Goal: Task Accomplishment & Management: Manage account settings

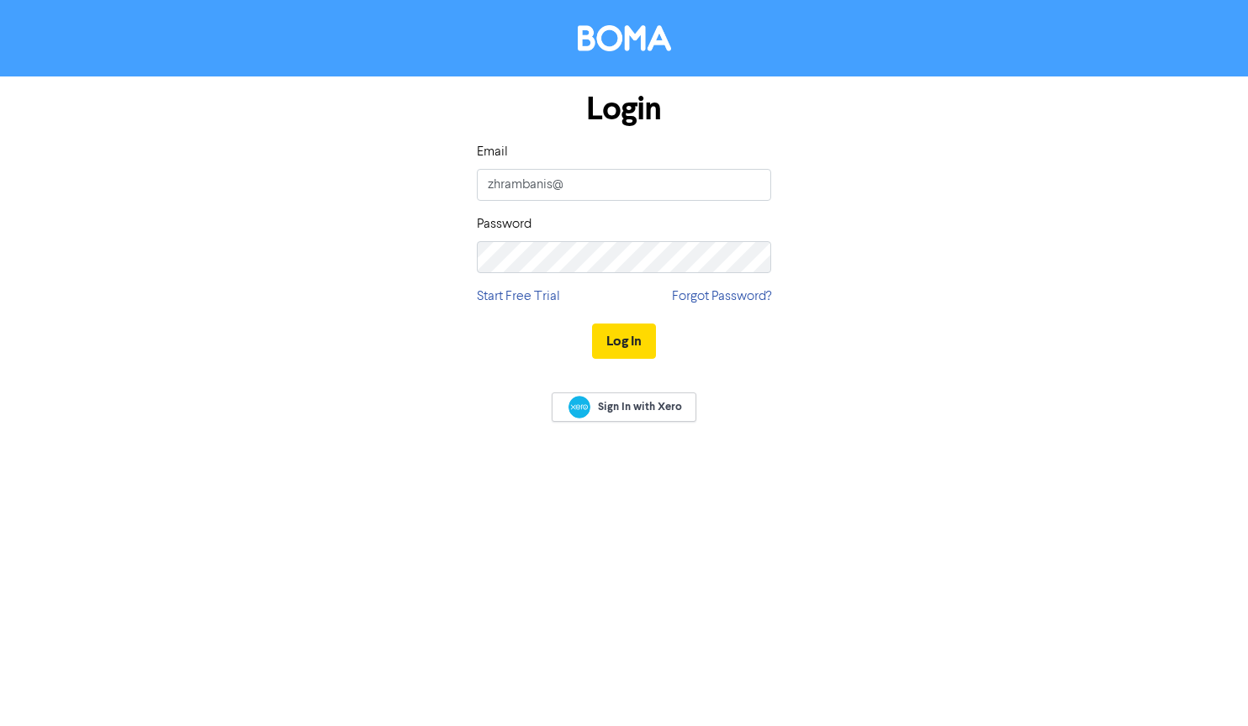
type input "[EMAIL_ADDRESS][DOMAIN_NAME]"
click at [592, 324] on button "Log In" at bounding box center [624, 341] width 64 height 35
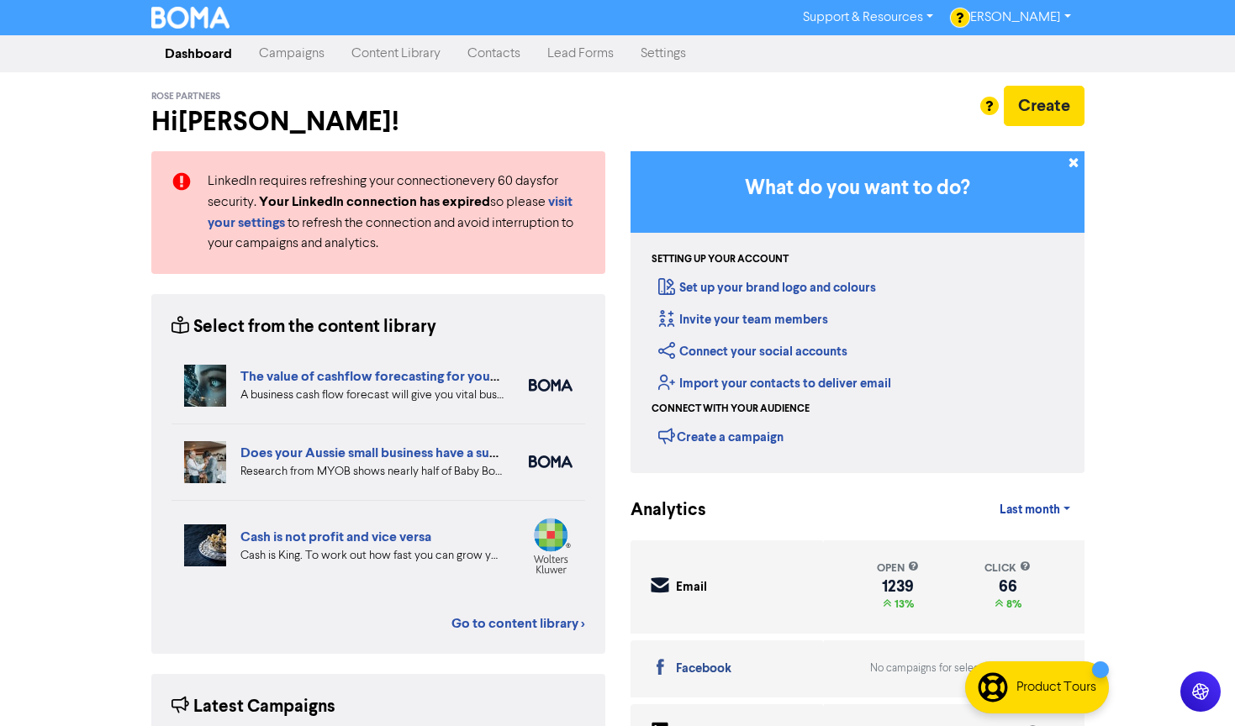
click at [298, 53] on link "Campaigns" at bounding box center [291, 54] width 92 height 34
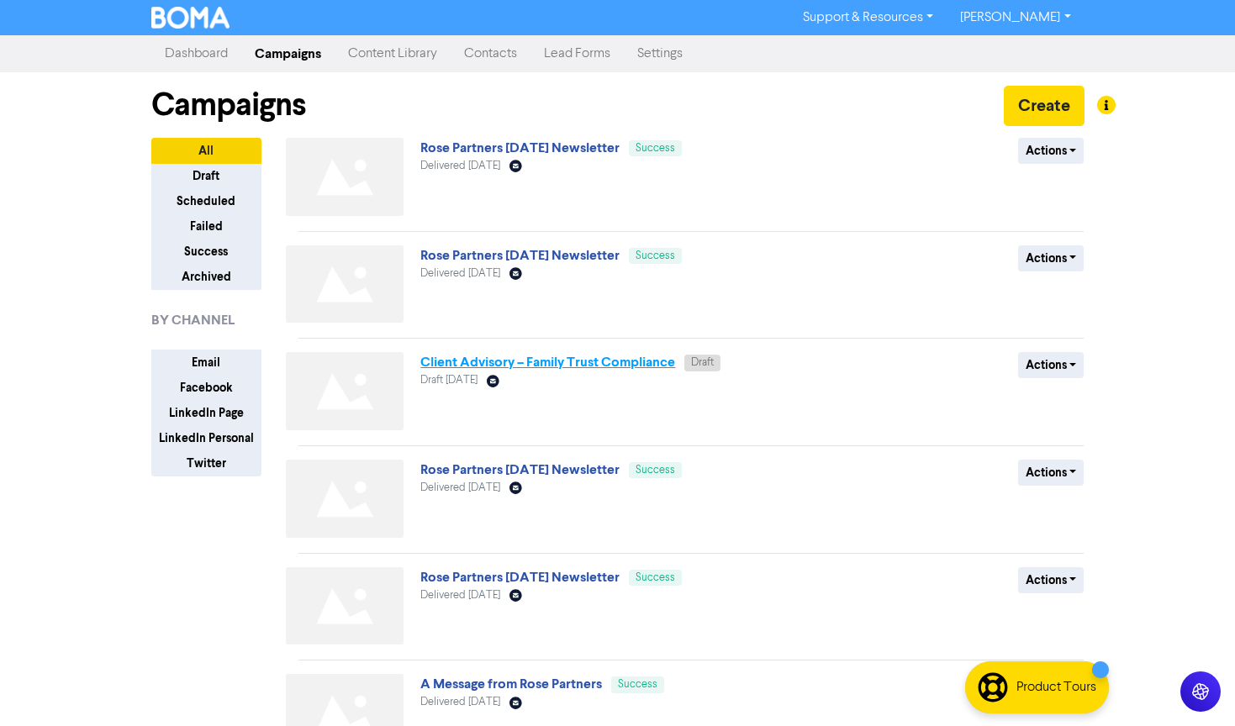
click at [502, 360] on link "Client Advisory – Family Trust Compliance" at bounding box center [547, 362] width 255 height 17
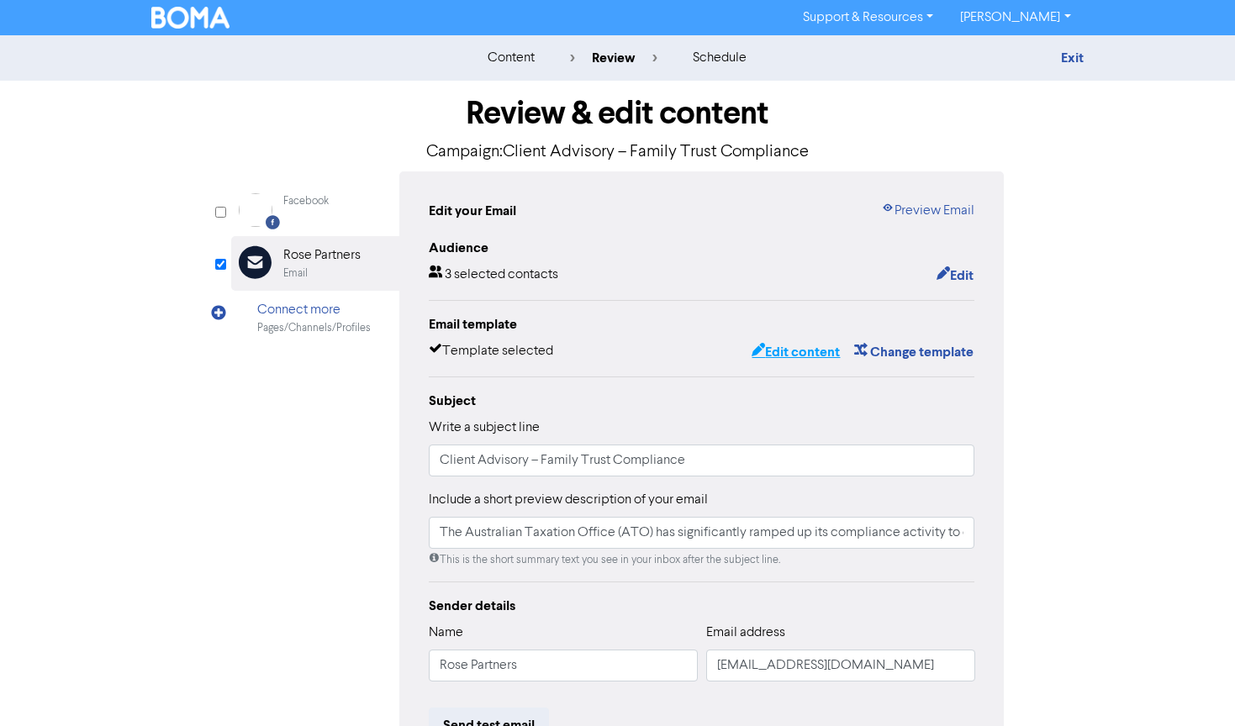
click at [789, 351] on button "Edit content" at bounding box center [796, 352] width 90 height 22
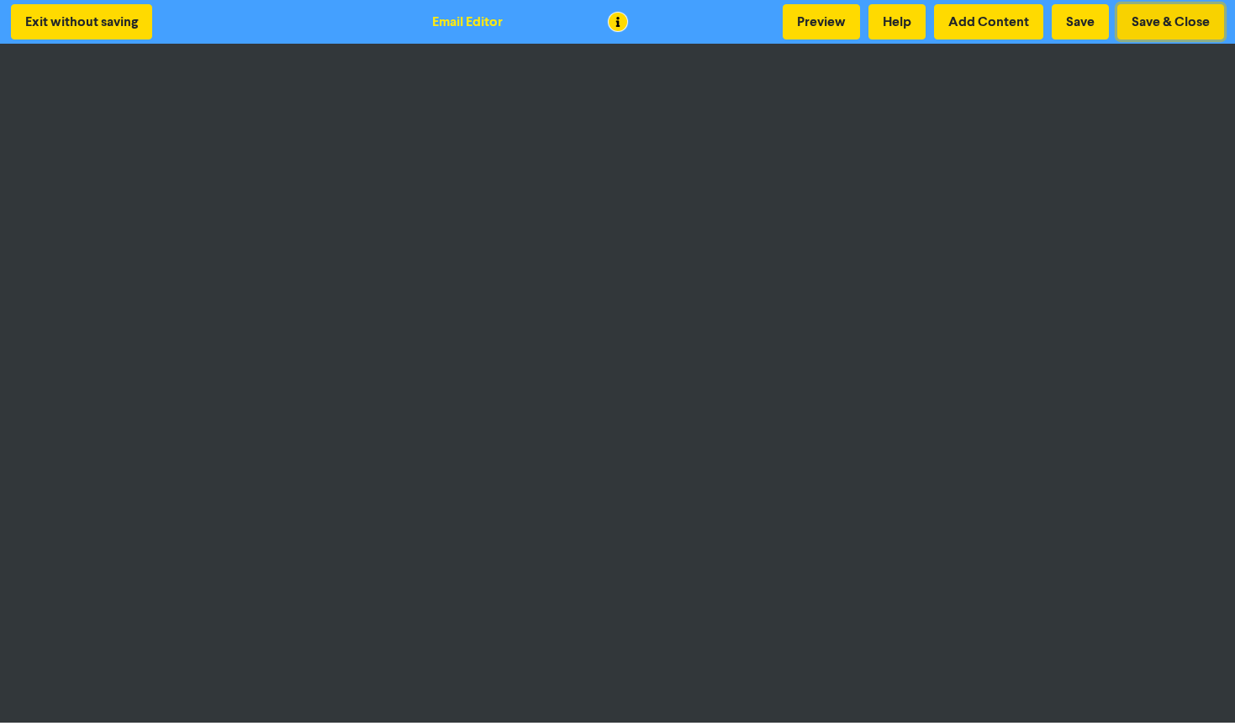
click at [1150, 13] on button "Save & Close" at bounding box center [1170, 21] width 107 height 35
